Goal: Transaction & Acquisition: Purchase product/service

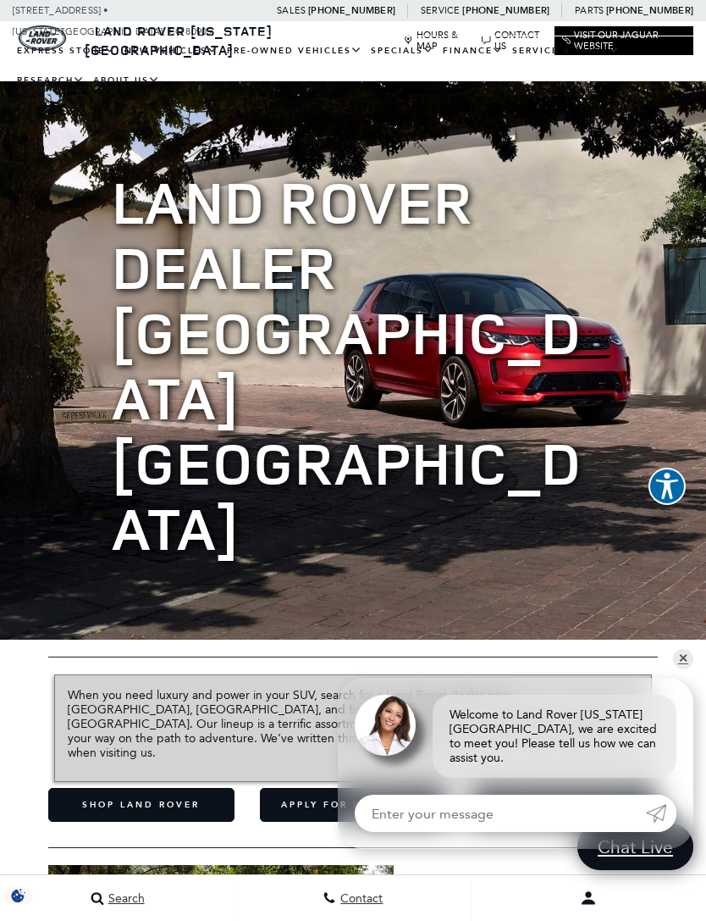
click at [0, 0] on link "View All Pre-Owned Vehicles" at bounding box center [0, 0] width 0 height 0
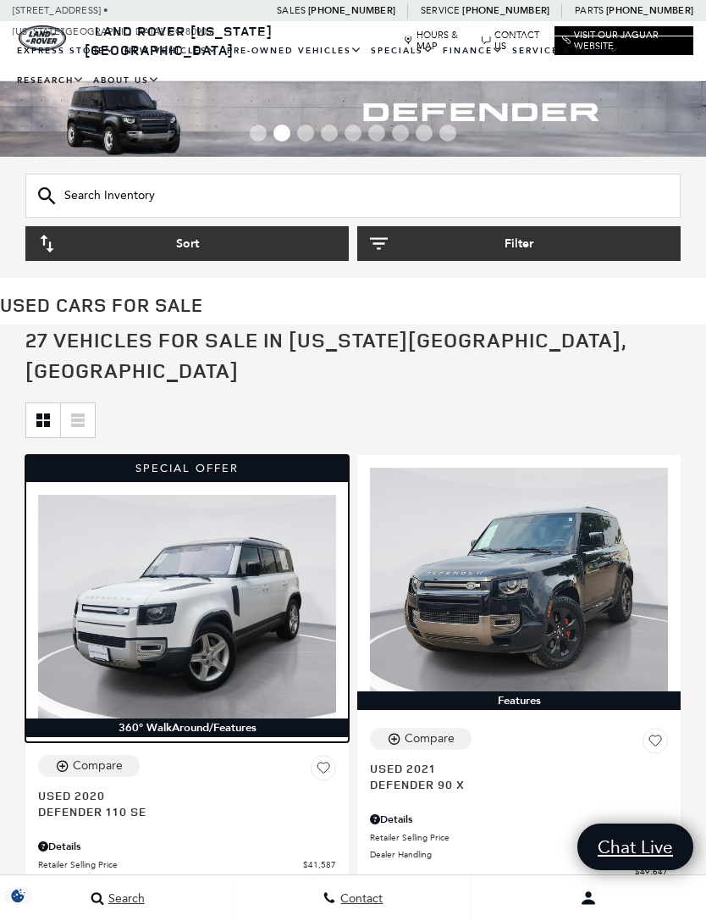
click at [104, 616] on img at bounding box center [187, 607] width 298 height 224
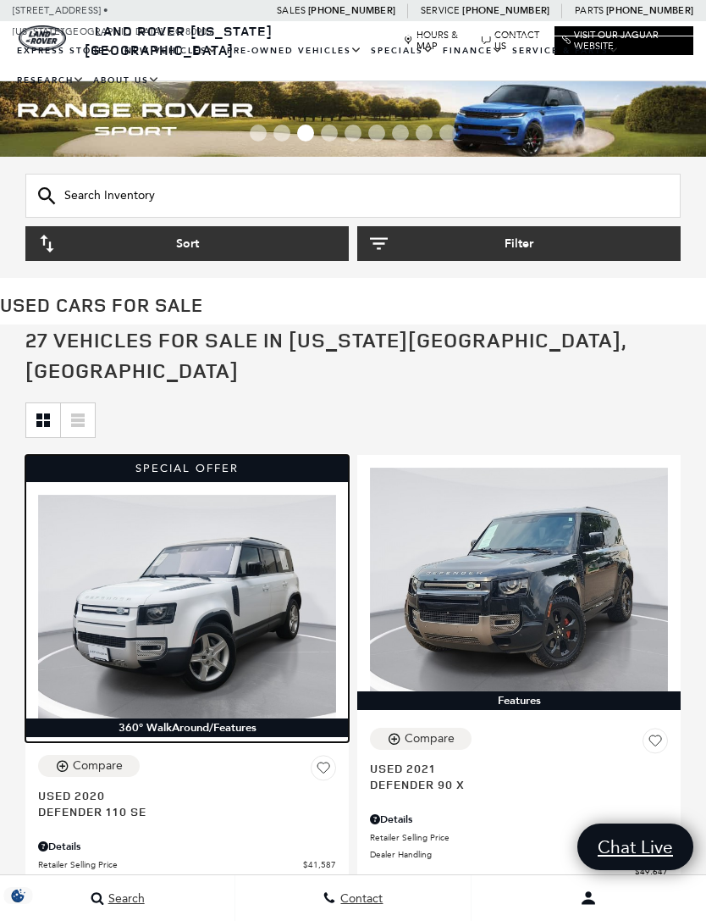
click at [101, 623] on img at bounding box center [187, 607] width 298 height 224
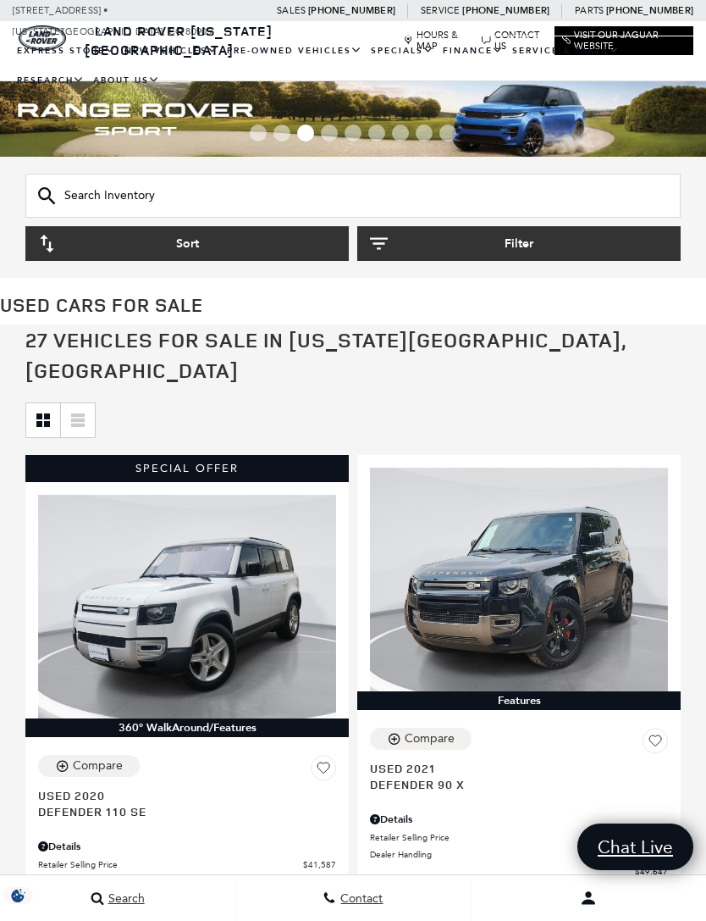
click at [555, 241] on button "Filter" at bounding box center [519, 243] width 324 height 35
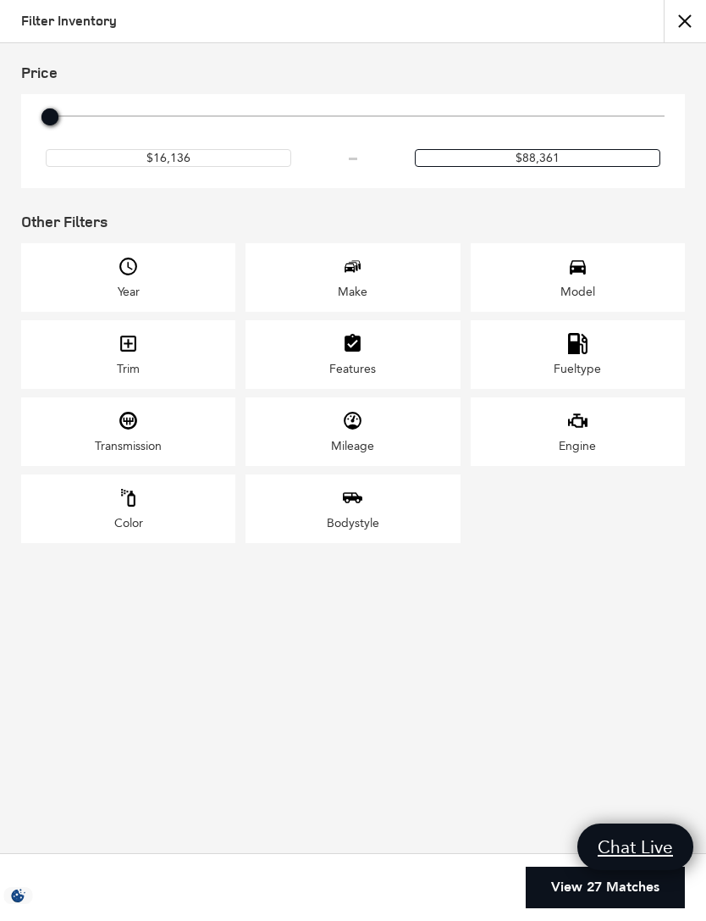
click at [508, 167] on input "$88,361" at bounding box center [538, 158] width 246 height 18
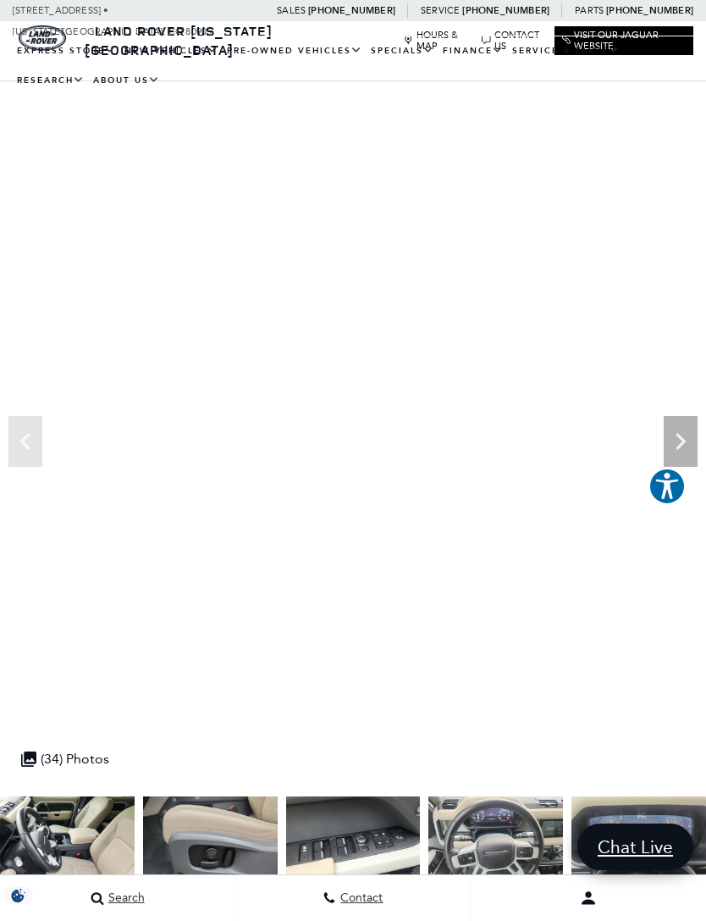
click at [82, 833] on img at bounding box center [67, 846] width 135 height 101
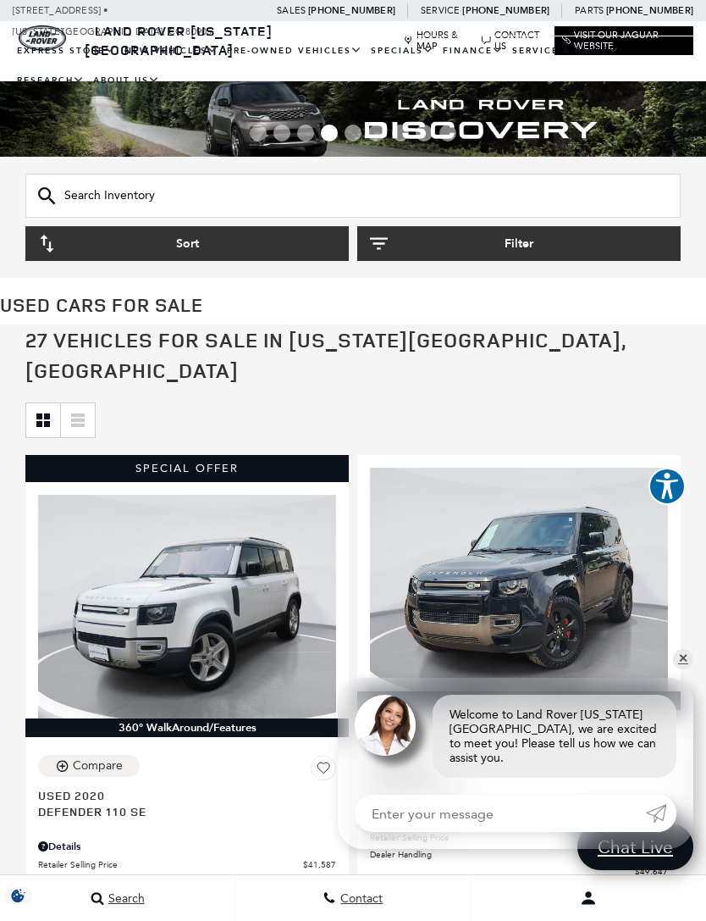
click at [559, 232] on button "Filter" at bounding box center [519, 243] width 324 height 35
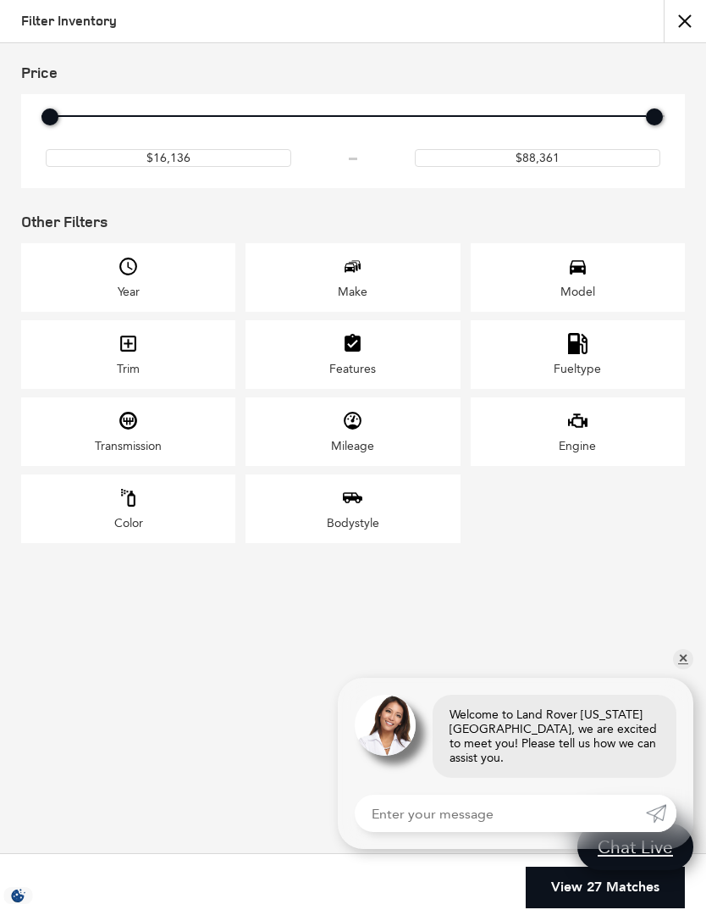
click at [604, 285] on div "Model" at bounding box center [578, 277] width 214 height 69
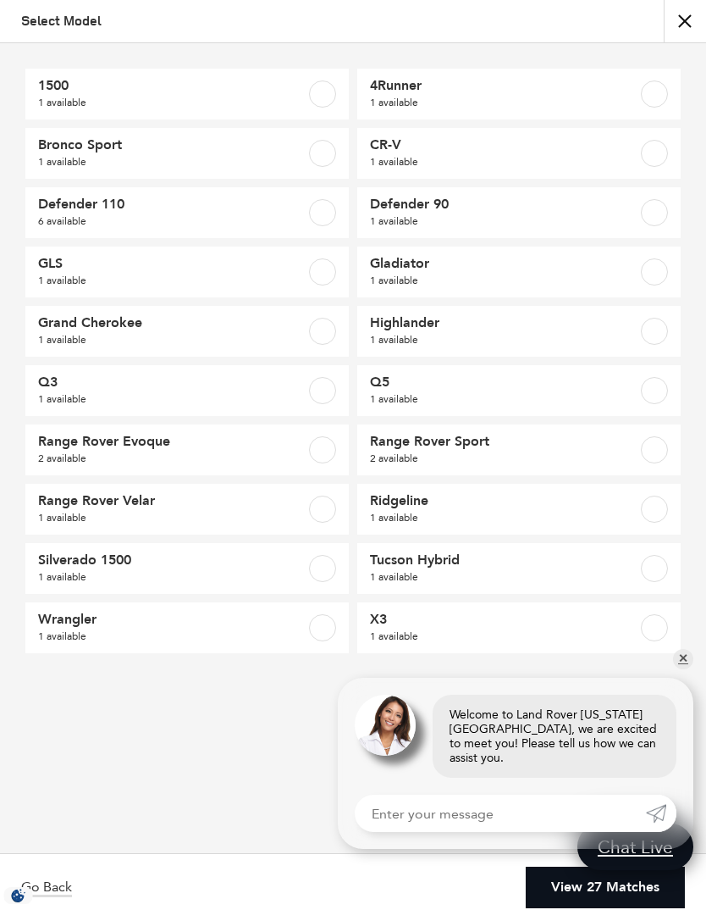
click at [324, 213] on label at bounding box center [322, 212] width 27 height 27
checkbox input "true"
click at [685, 669] on link "✕" at bounding box center [683, 659] width 20 height 20
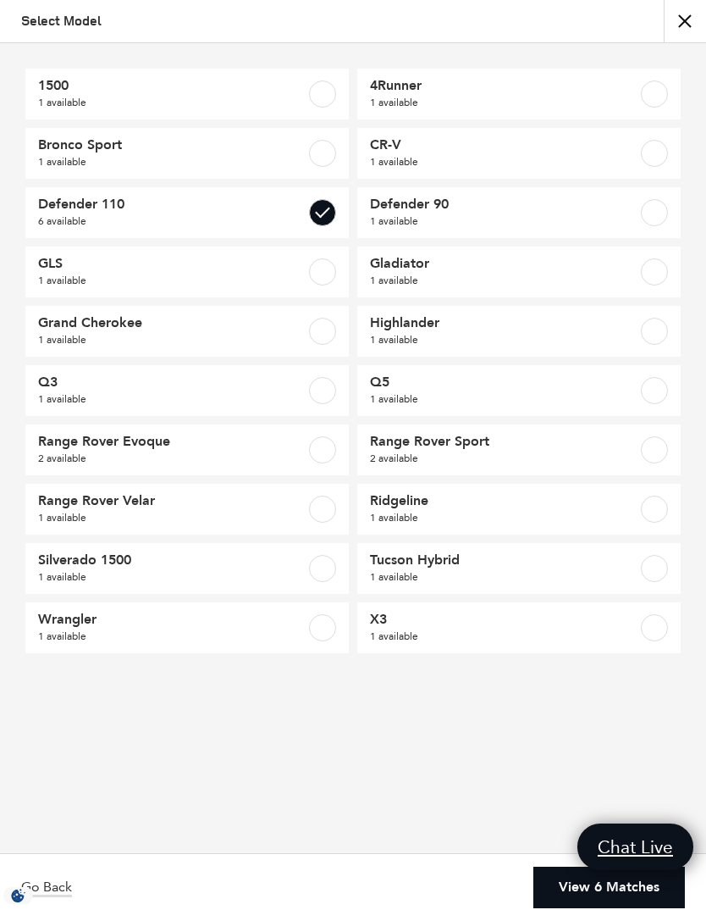
click at [603, 891] on link "View 6 Matches" at bounding box center [610, 888] width 152 height 42
